Goal: Task Accomplishment & Management: Manage account settings

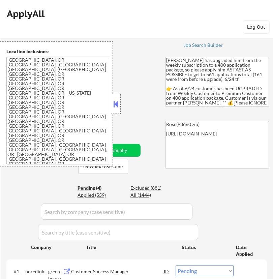
select select ""pending""
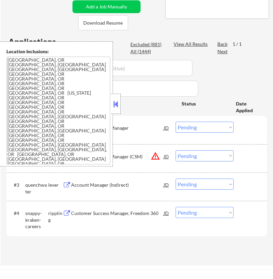
click at [150, 8] on div "← Return to /applysquad Mailslurp Inbox Job Search Builder Lukas Yep User Email…" at bounding box center [137, 68] width 272 height 382
click at [115, 102] on button at bounding box center [115, 104] width 7 height 10
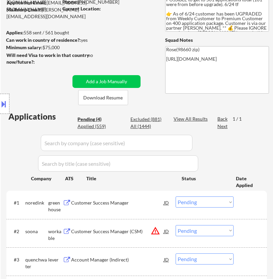
scroll to position [112, 0]
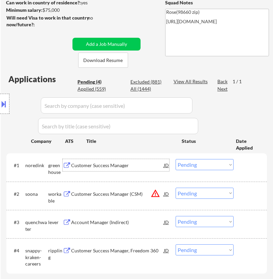
click at [143, 163] on div "Customer Success Manager" at bounding box center [117, 165] width 93 height 7
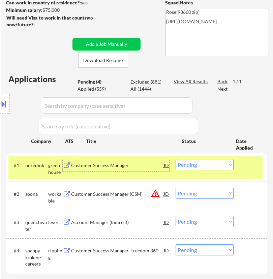
click at [192, 164] on select "Choose an option... Pending Applied Excluded (Questions) Excluded (Expired) Exc…" at bounding box center [204, 164] width 58 height 11
click at [175, 159] on select "Choose an option... Pending Applied Excluded (Questions) Excluded (Expired) Exc…" at bounding box center [204, 164] width 58 height 11
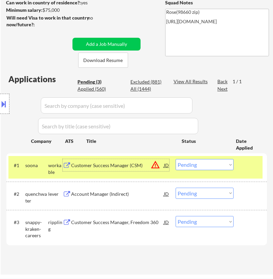
click at [148, 166] on div "Customer Success Manager (CSM)" at bounding box center [117, 165] width 93 height 7
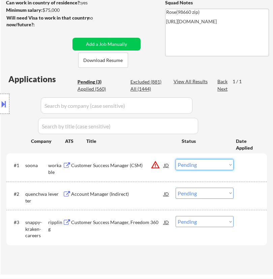
click at [201, 164] on select "Choose an option... Pending Applied Excluded (Questions) Excluded (Expired) Exc…" at bounding box center [204, 164] width 58 height 11
click at [175, 159] on select "Choose an option... Pending Applied Excluded (Questions) Excluded (Expired) Exc…" at bounding box center [204, 164] width 58 height 11
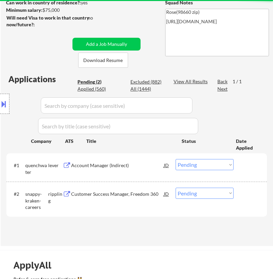
click at [150, 163] on div "Account Manager (Indirect)" at bounding box center [117, 165] width 93 height 7
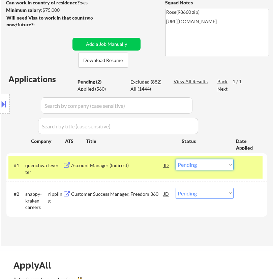
click at [204, 165] on select "Choose an option... Pending Applied Excluded (Questions) Excluded (Expired) Exc…" at bounding box center [204, 164] width 58 height 11
click at [175, 159] on select "Choose an option... Pending Applied Excluded (Questions) Excluded (Expired) Exc…" at bounding box center [204, 164] width 58 height 11
select select ""pending""
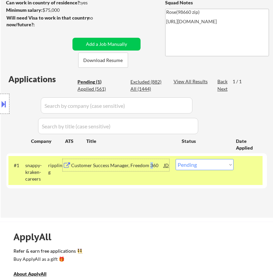
click at [150, 166] on div "Customer Success Manager, Freedom 360" at bounding box center [117, 165] width 93 height 7
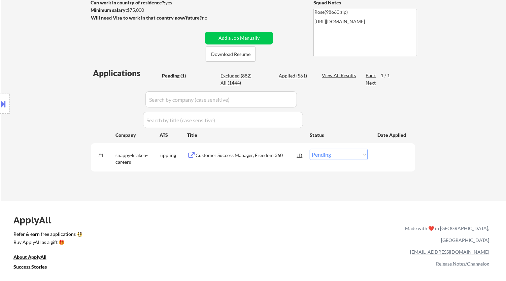
click at [272, 157] on select "Choose an option... Pending Applied Excluded (Questions) Excluded (Expired) Exc…" at bounding box center [339, 154] width 58 height 11
select select ""applied""
click at [272, 149] on select "Choose an option... Pending Applied Excluded (Questions) Excluded (Expired) Exc…" at bounding box center [339, 154] width 58 height 11
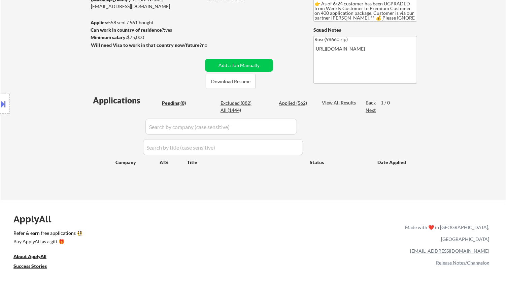
scroll to position [37, 0]
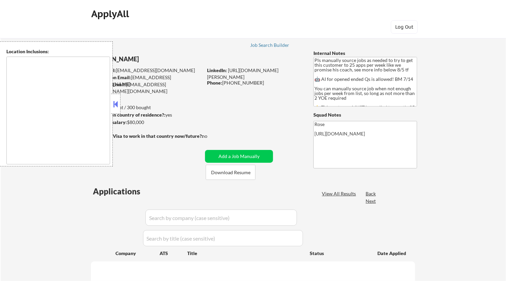
type textarea "Here is a list of metro areas, cities, and towns within approximately a 30-minu…"
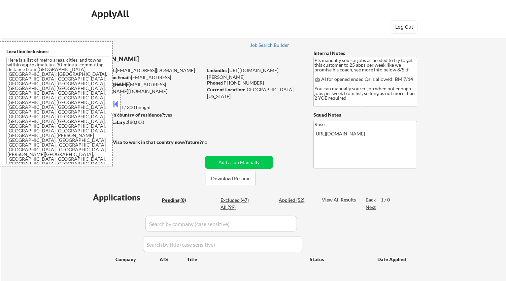
click at [115, 101] on button at bounding box center [115, 104] width 7 height 10
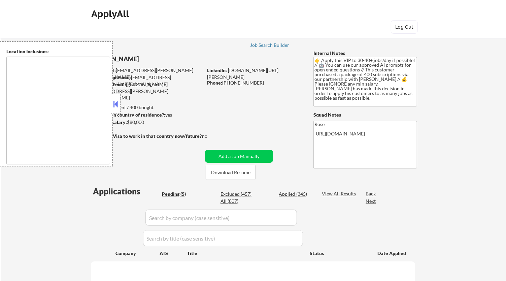
select select ""pending""
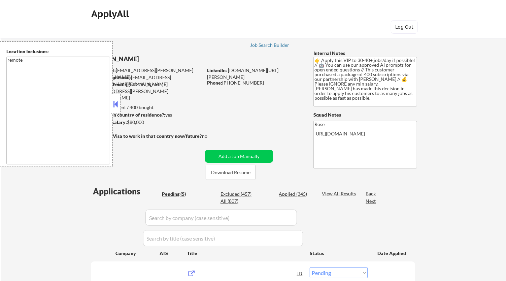
type textarea "remote"
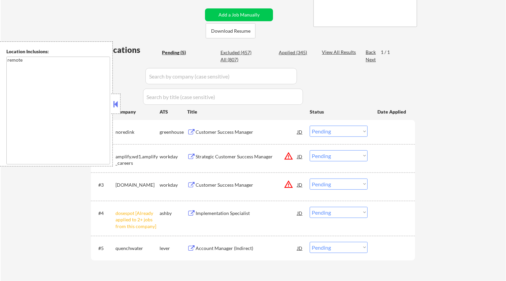
scroll to position [149, 0]
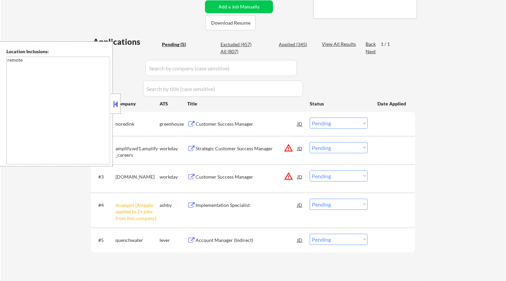
click at [351, 198] on div "#4 dosespot [Already applied to 2+ jobs from this company] ashby Implementation…" at bounding box center [252, 210] width 318 height 29
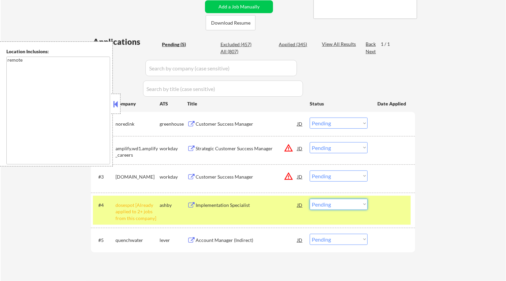
click at [340, 207] on select "Choose an option... Pending Applied Excluded (Questions) Excluded (Expired) Exc…" at bounding box center [339, 204] width 58 height 11
click at [310, 199] on select "Choose an option... Pending Applied Excluded (Questions) Excluded (Expired) Exc…" at bounding box center [339, 204] width 58 height 11
select select ""pending""
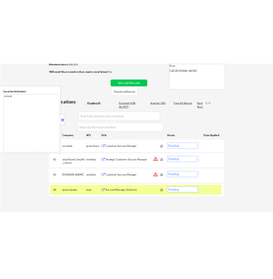
scroll to position [112, 0]
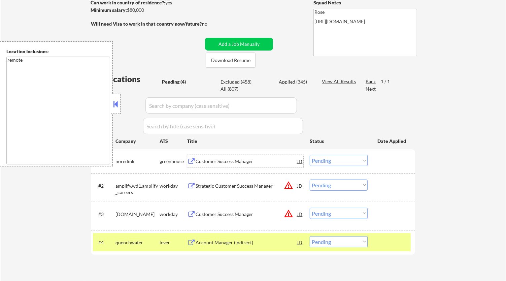
click at [259, 159] on div "Customer Success Manager" at bounding box center [247, 161] width 102 height 7
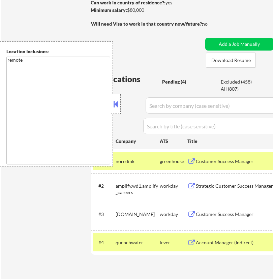
select select ""pending""
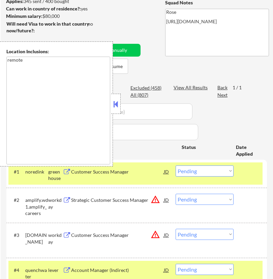
click at [114, 107] on button at bounding box center [115, 104] width 7 height 10
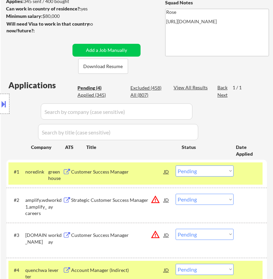
click at [212, 170] on select "Choose an option... Pending Applied Excluded (Questions) Excluded (Expired) Exc…" at bounding box center [204, 170] width 58 height 11
click at [175, 165] on select "Choose an option... Pending Applied Excluded (Questions) Excluded (Expired) Exc…" at bounding box center [204, 170] width 58 height 11
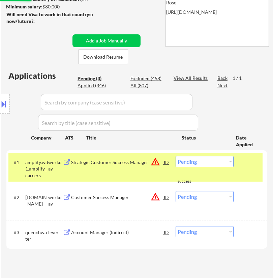
scroll to position [149, 0]
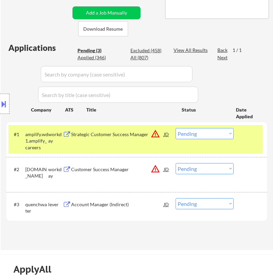
click at [137, 137] on div "Strategic Customer Success Manager" at bounding box center [117, 134] width 93 height 7
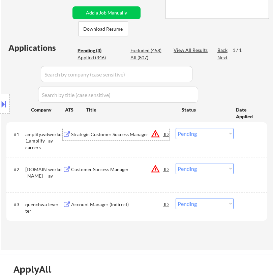
click at [213, 133] on select "Choose an option... Pending Applied Excluded (Questions) Excluded (Expired) Exc…" at bounding box center [204, 133] width 58 height 11
click at [175, 128] on select "Choose an option... Pending Applied Excluded (Questions) Excluded (Expired) Exc…" at bounding box center [204, 133] width 58 height 11
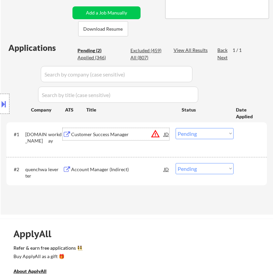
click at [136, 137] on div "Customer Success Manager" at bounding box center [117, 134] width 93 height 7
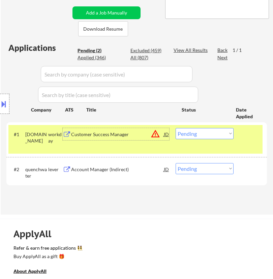
click at [192, 132] on select "Choose an option... Pending Applied Excluded (Questions) Excluded (Expired) Exc…" at bounding box center [204, 133] width 58 height 11
click at [175, 128] on select "Choose an option... Pending Applied Excluded (Questions) Excluded (Expired) Exc…" at bounding box center [204, 133] width 58 height 11
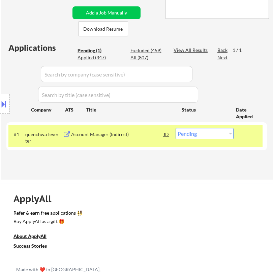
click at [135, 136] on div "Account Manager (Indirect)" at bounding box center [117, 134] width 93 height 7
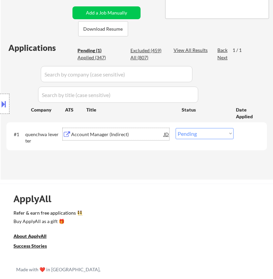
click at [202, 136] on select "Choose an option... Pending Applied Excluded (Questions) Excluded (Expired) Exc…" at bounding box center [204, 133] width 58 height 11
select select ""applied""
click at [175, 128] on select "Choose an option... Pending Applied Excluded (Questions) Excluded (Expired) Exc…" at bounding box center [204, 133] width 58 height 11
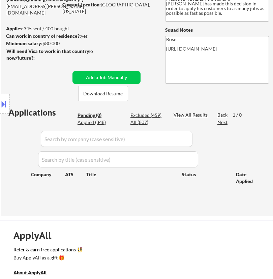
scroll to position [37, 0]
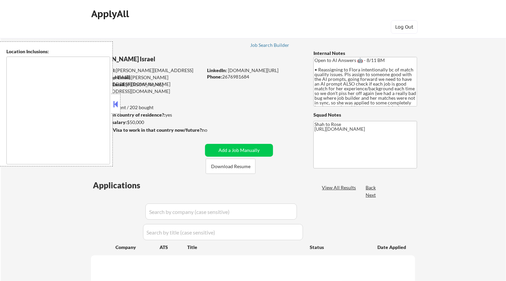
type textarea "remote"
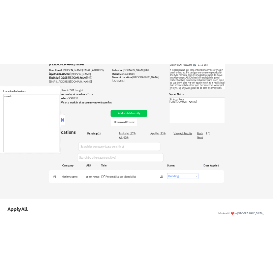
scroll to position [112, 0]
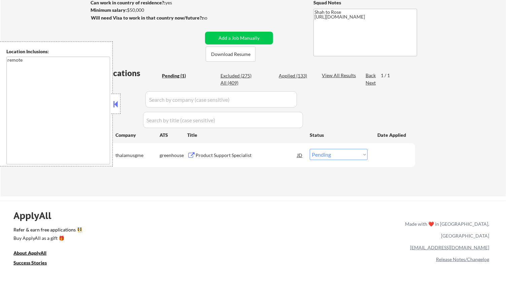
click at [222, 155] on div "Product Support Specialist" at bounding box center [247, 155] width 102 height 7
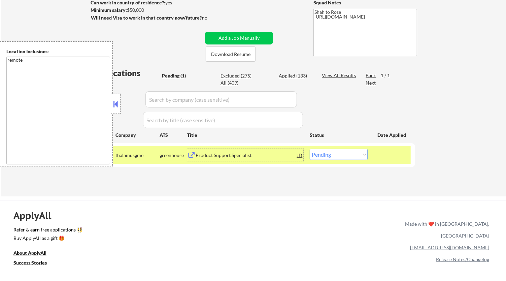
click at [290, 68] on div "Applications Pending (1) Excluded (275) Applied (133) All (409) View All Result…" at bounding box center [253, 125] width 324 height 116
click at [293, 74] on div "Applied (133)" at bounding box center [296, 75] width 34 height 7
click at [286, 98] on input "input" at bounding box center [220, 99] width 151 height 16
select select ""applied""
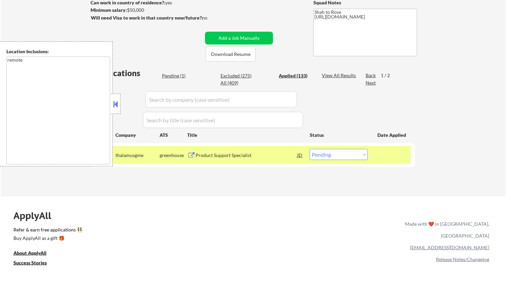
select select ""applied""
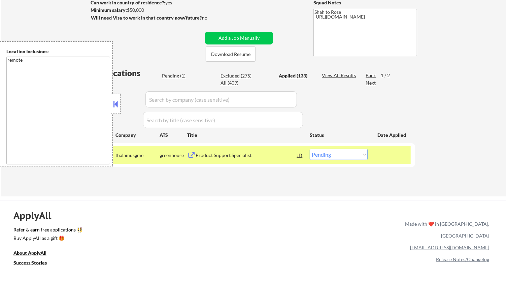
select select ""applied""
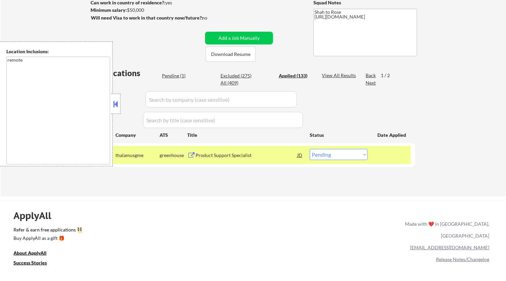
select select ""applied""
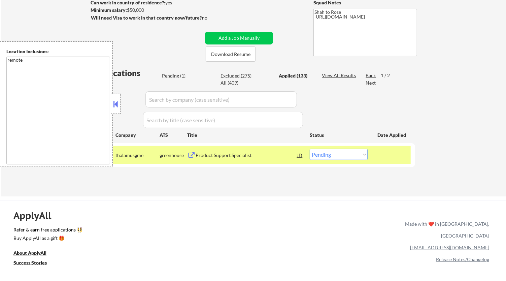
select select ""applied""
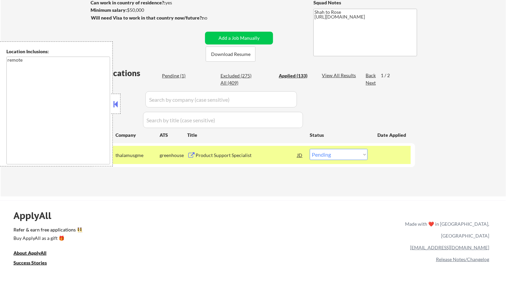
select select ""applied""
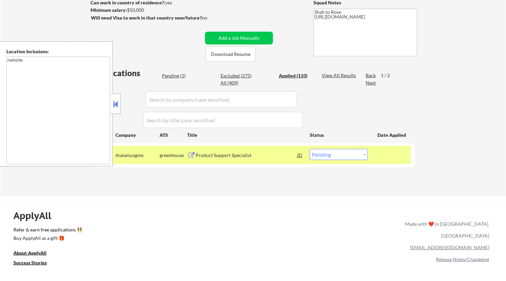
select select ""applied""
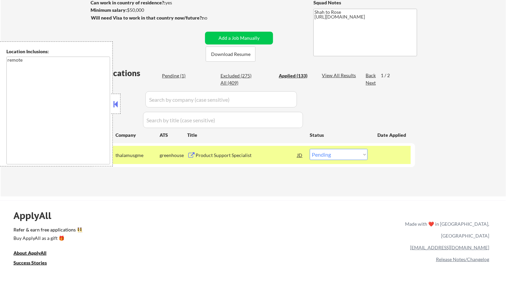
select select ""applied""
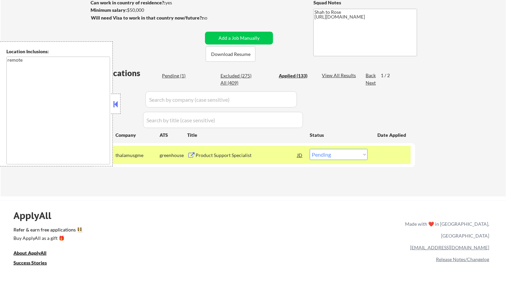
select select ""applied""
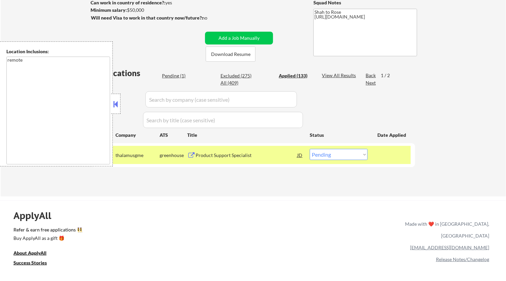
select select ""applied""
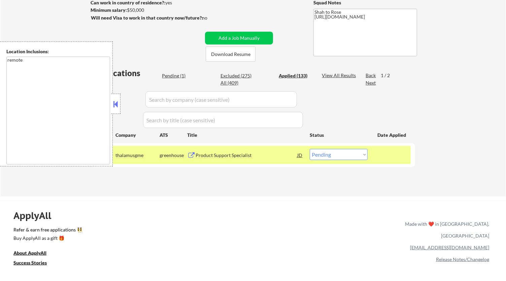
select select ""applied""
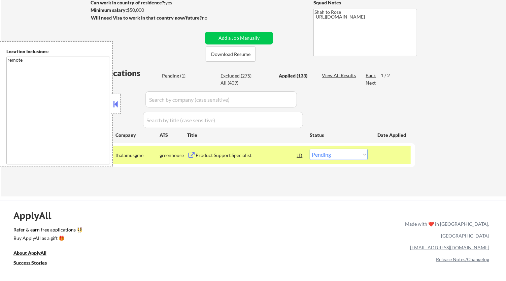
select select ""applied""
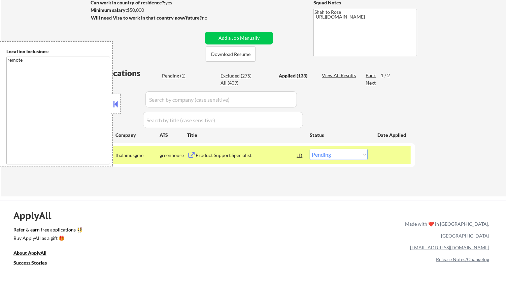
select select ""applied""
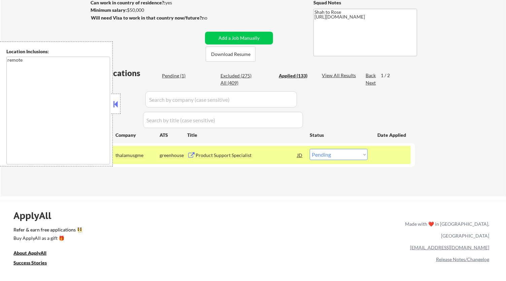
select select ""applied""
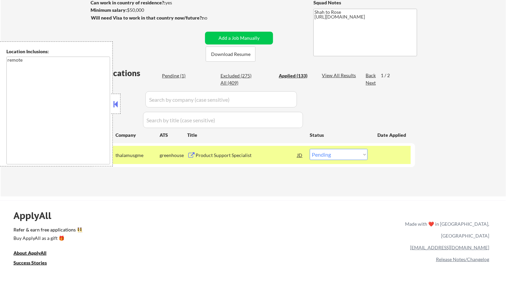
select select ""applied""
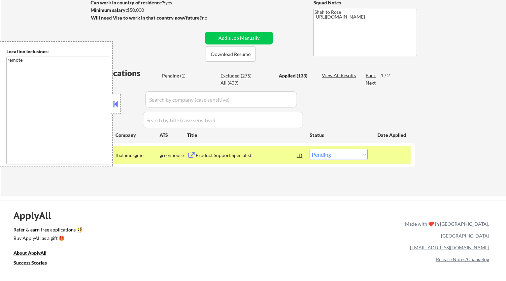
select select ""applied""
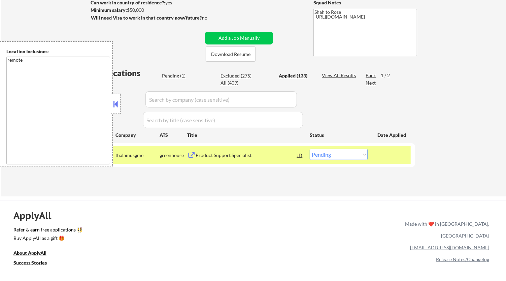
select select ""applied""
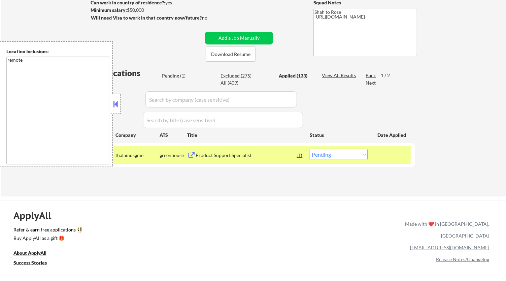
select select ""applied""
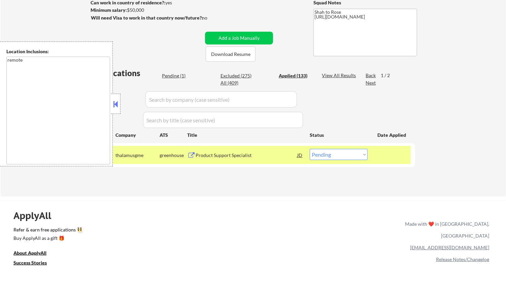
select select ""applied""
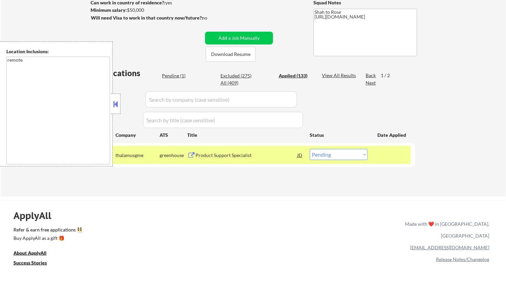
select select ""applied""
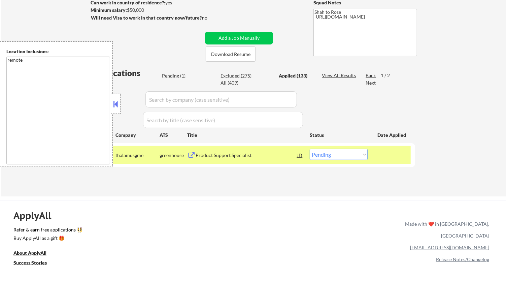
select select ""applied""
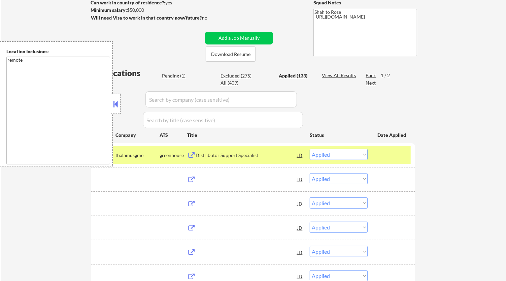
click at [115, 102] on button at bounding box center [115, 104] width 7 height 10
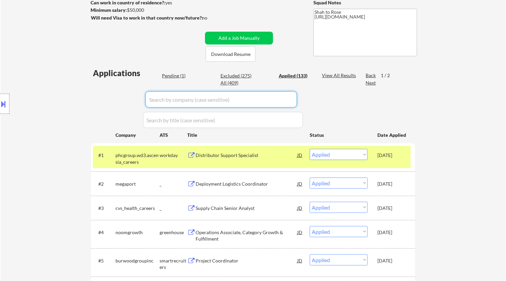
click at [295, 100] on input "input" at bounding box center [220, 99] width 151 height 16
paste input "[MEDICAL_DATA]"
type input "[MEDICAL_DATA]"
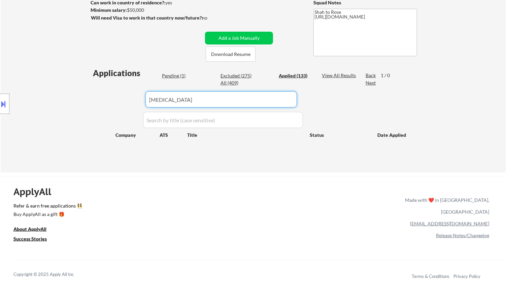
drag, startPoint x: 201, startPoint y: 100, endPoint x: 104, endPoint y: 103, distance: 97.0
click at [104, 103] on body "← Return to /applysquad Mailslurp Inbox Job Search Builder [PERSON_NAME] [GEOGR…" at bounding box center [253, 28] width 506 height 281
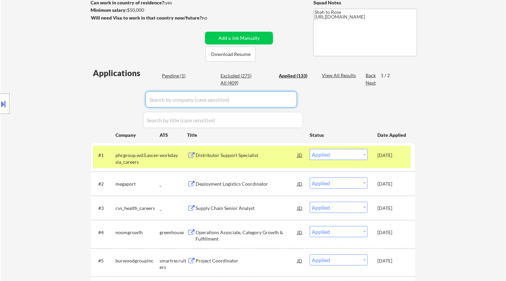
click at [179, 74] on div "Pending (1)" at bounding box center [179, 75] width 34 height 7
select select ""pending""
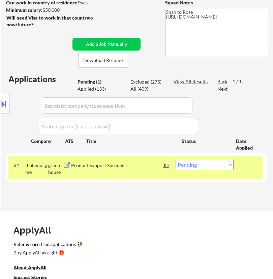
click at [192, 167] on select "Choose an option... Pending Applied Excluded (Questions) Excluded (Expired) Exc…" at bounding box center [204, 164] width 58 height 11
select select ""applied""
click at [175, 159] on select "Choose an option... Pending Applied Excluded (Questions) Excluded (Expired) Exc…" at bounding box center [204, 164] width 58 height 11
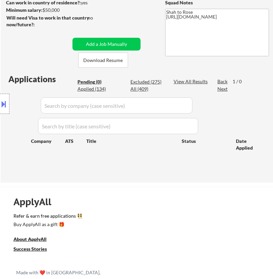
select select ""pending""
